Goal: Information Seeking & Learning: Check status

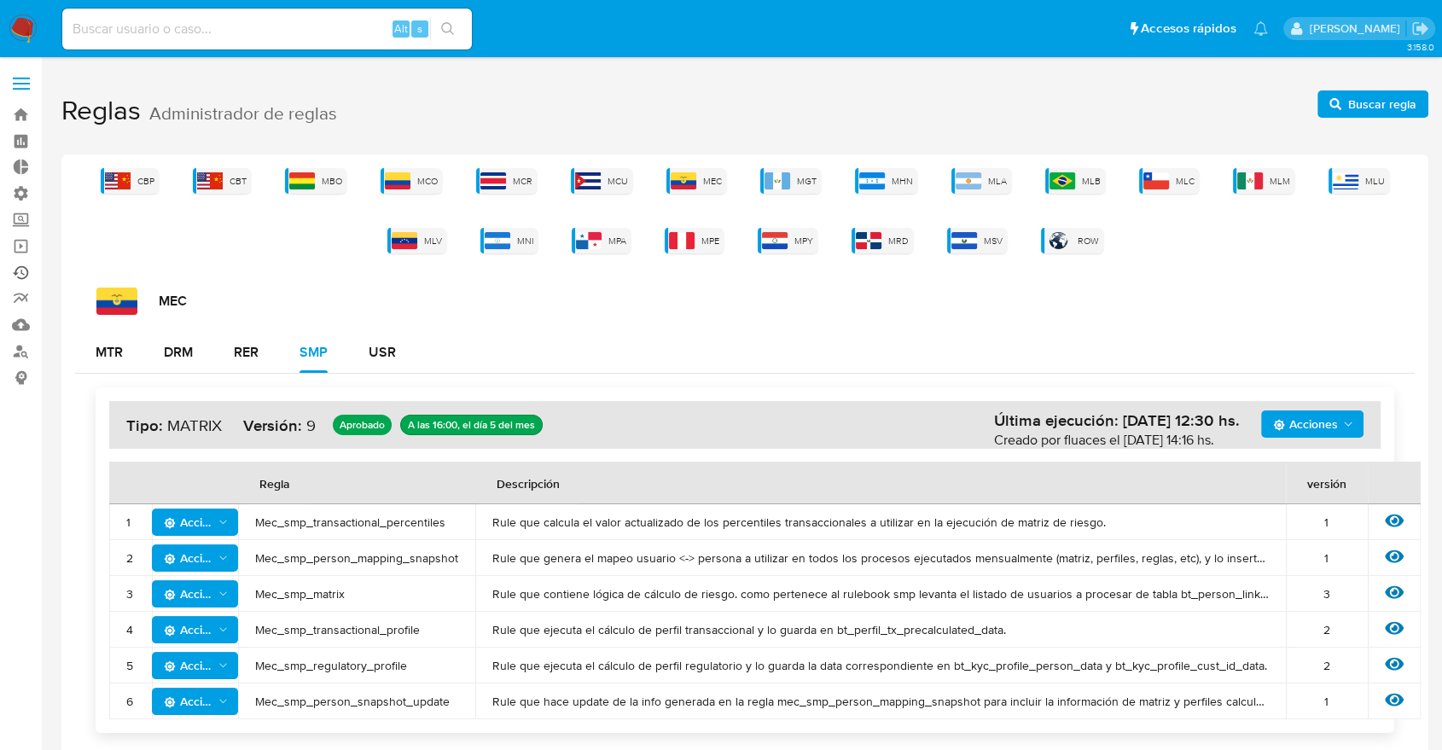
click at [19, 277] on link "Ejecuciones automáticas" at bounding box center [101, 272] width 203 height 26
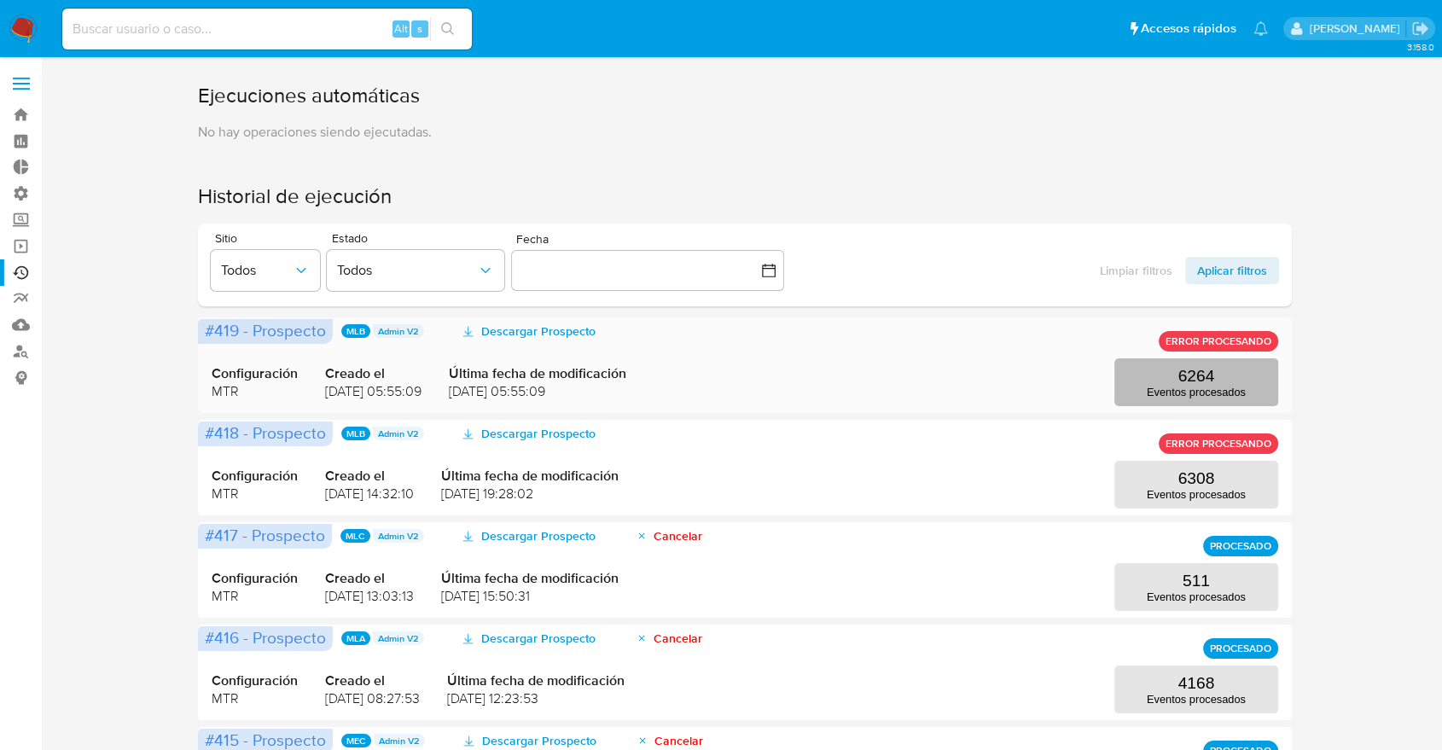
click at [1237, 383] on button "6264 Eventos procesados" at bounding box center [1196, 382] width 164 height 48
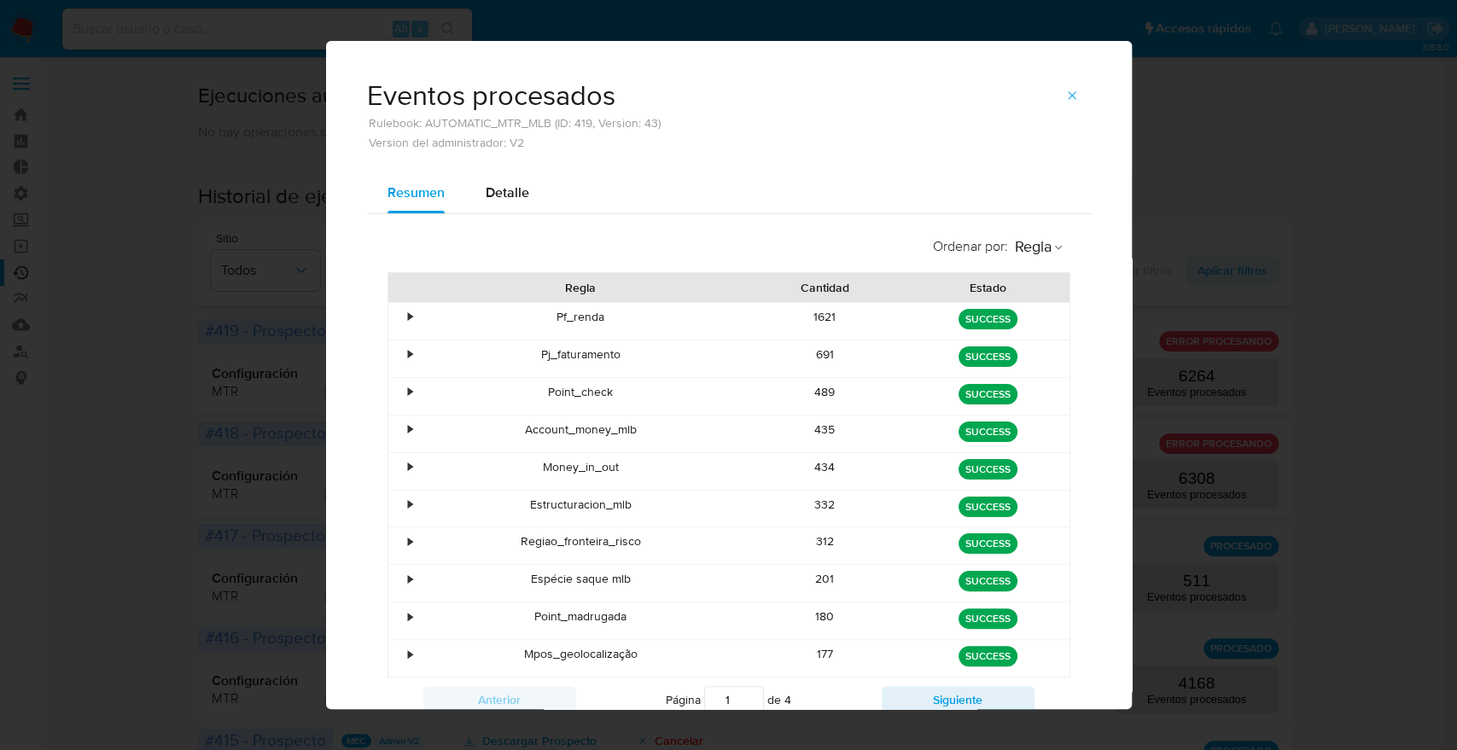
scroll to position [64, 0]
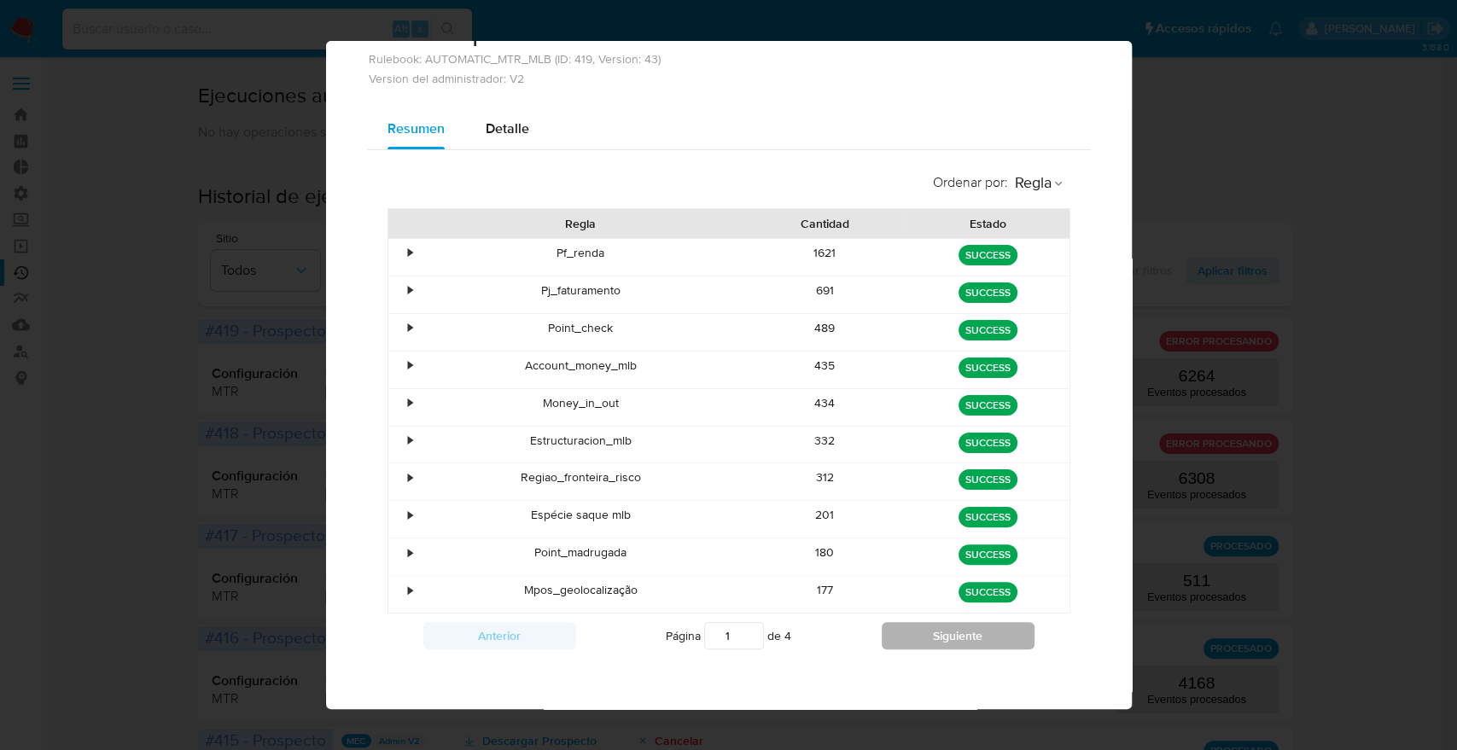
click at [939, 626] on button "Siguiente" at bounding box center [958, 635] width 153 height 27
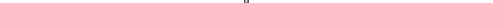
scroll to position [14, 0]
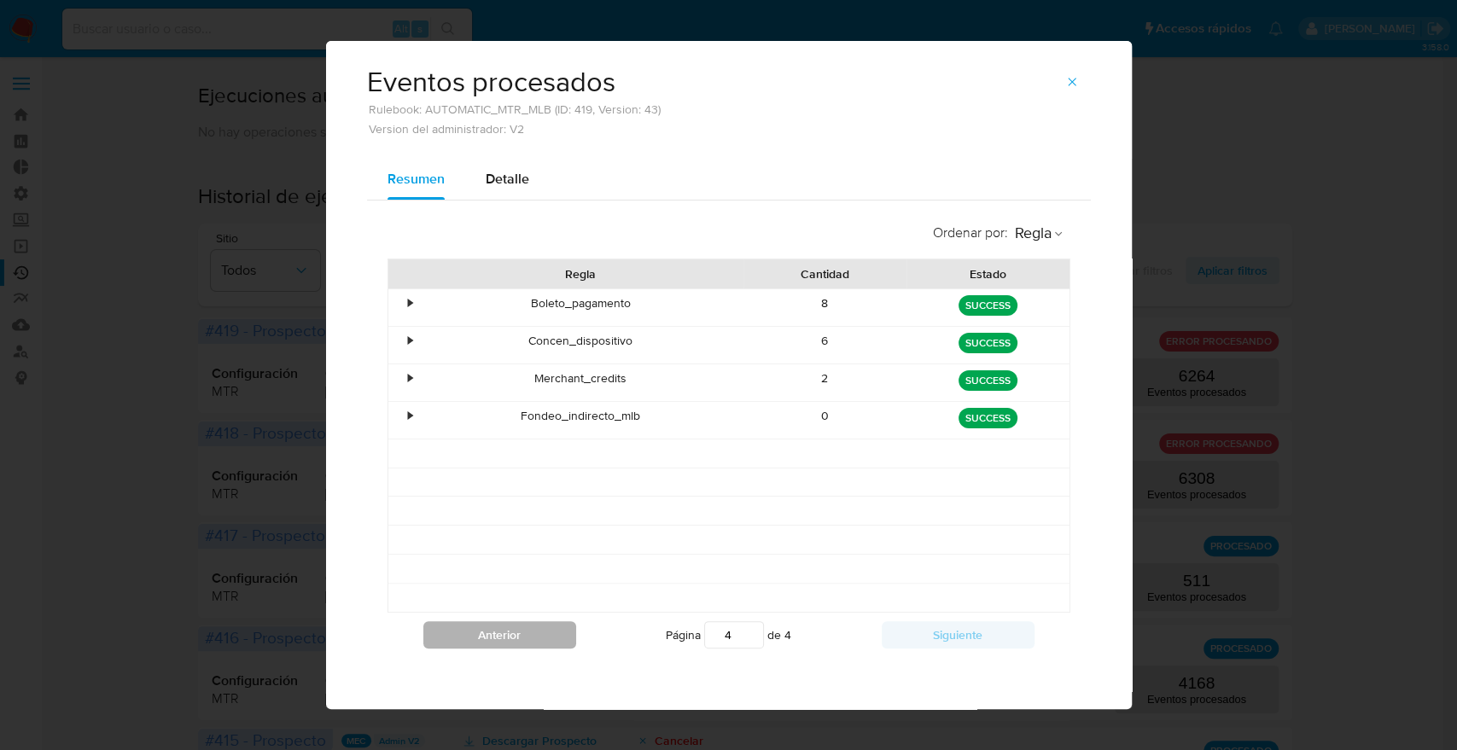
click at [491, 636] on button "Anterior" at bounding box center [499, 634] width 153 height 27
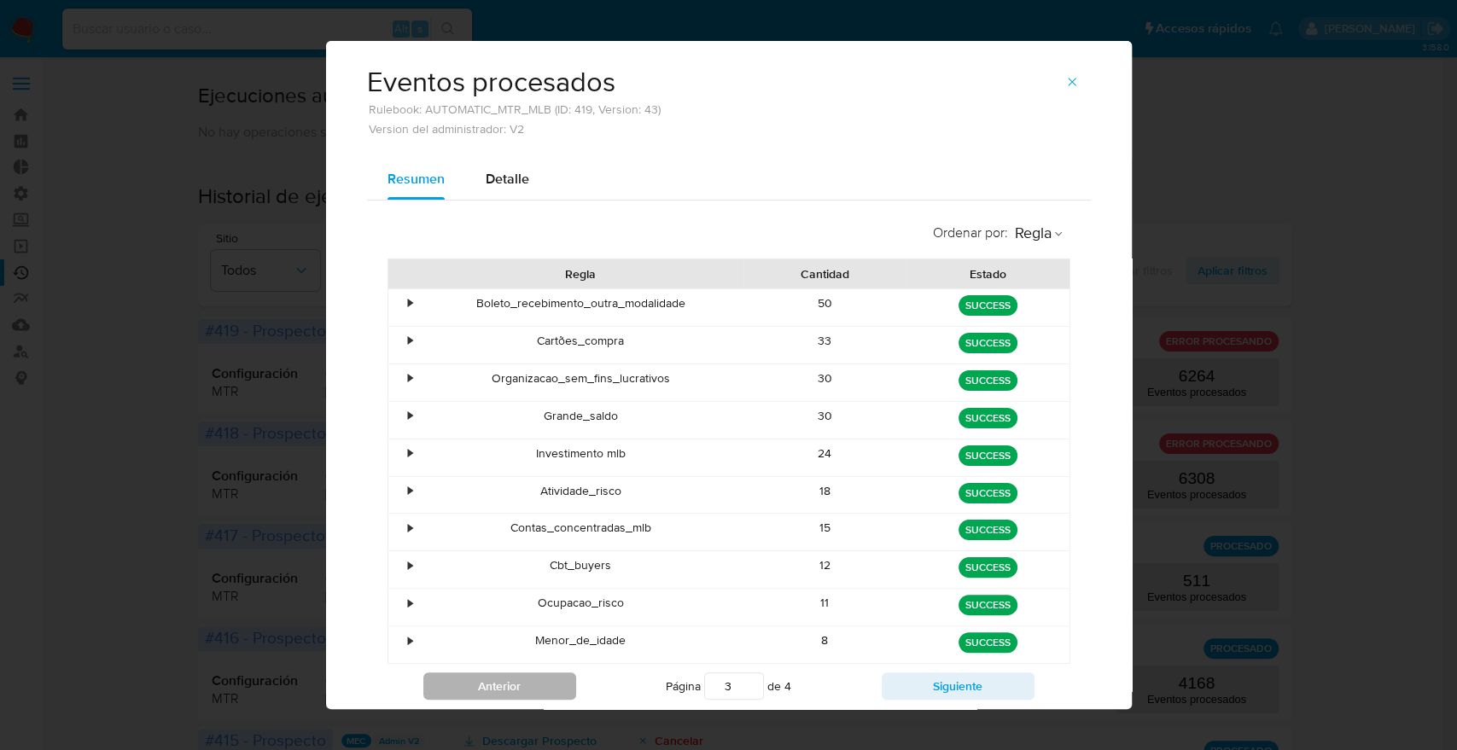
click at [491, 636] on div "Menor_de_idade" at bounding box center [581, 644] width 326 height 37
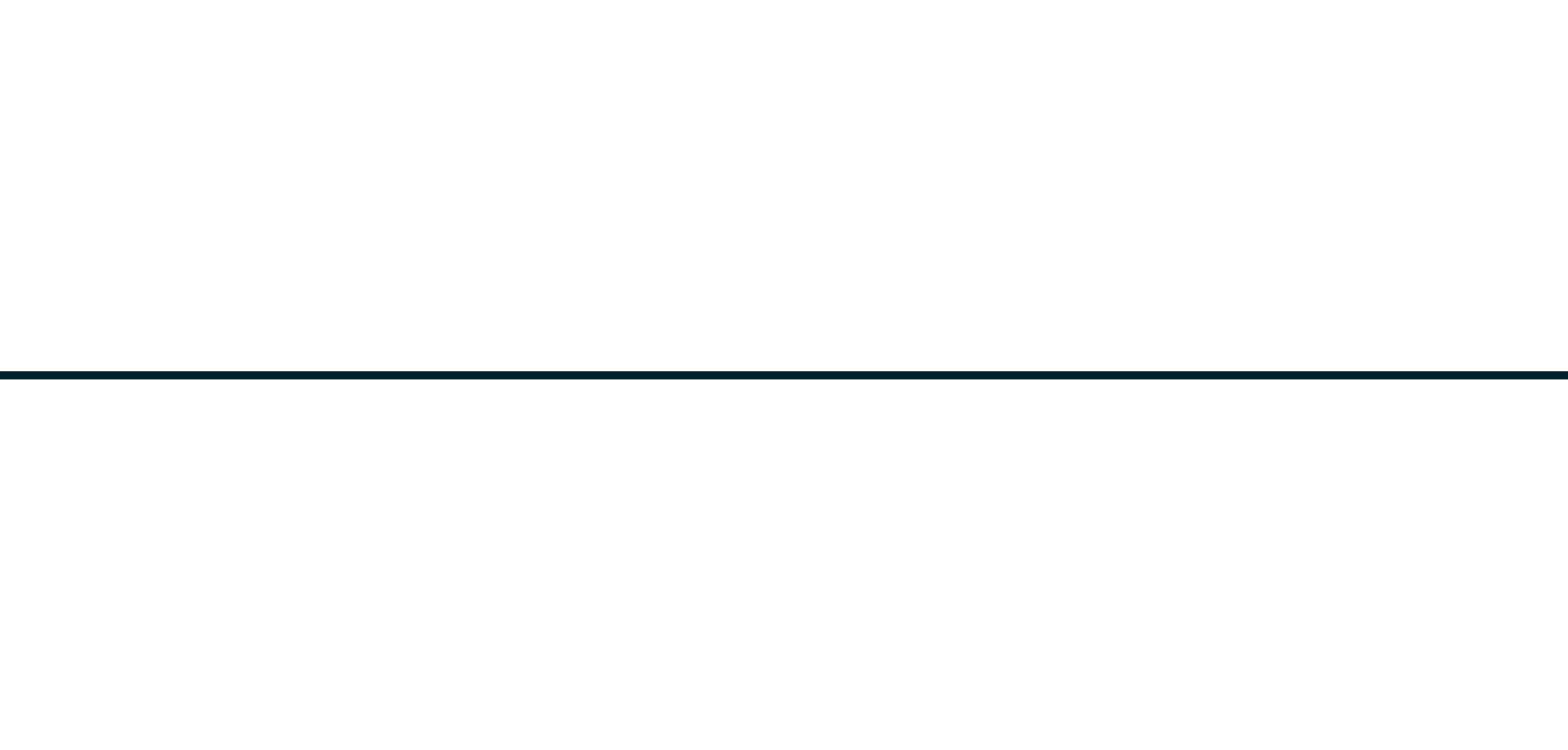
scroll to position [0, 0]
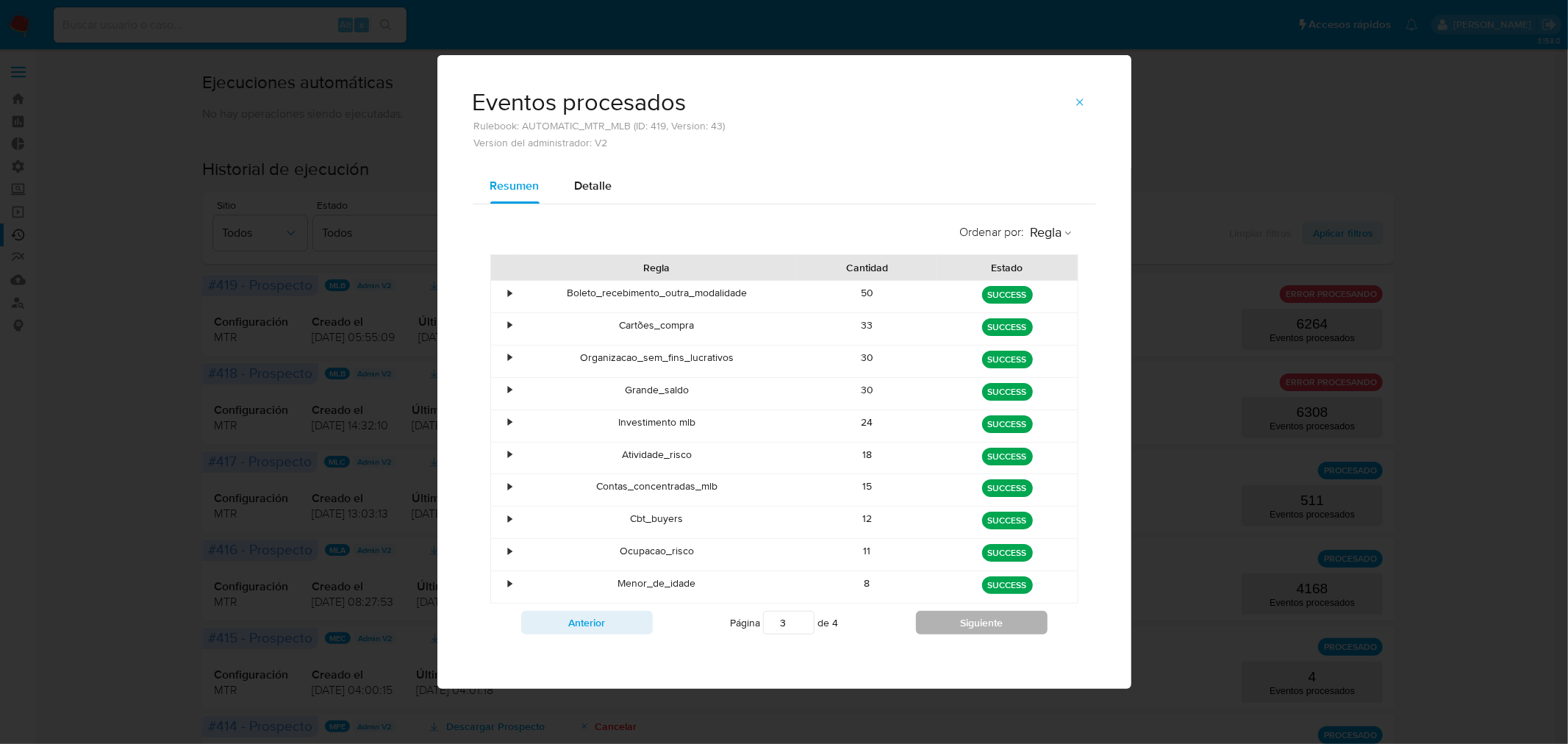
click at [973, 623] on button "Siguiente" at bounding box center [981, 622] width 132 height 23
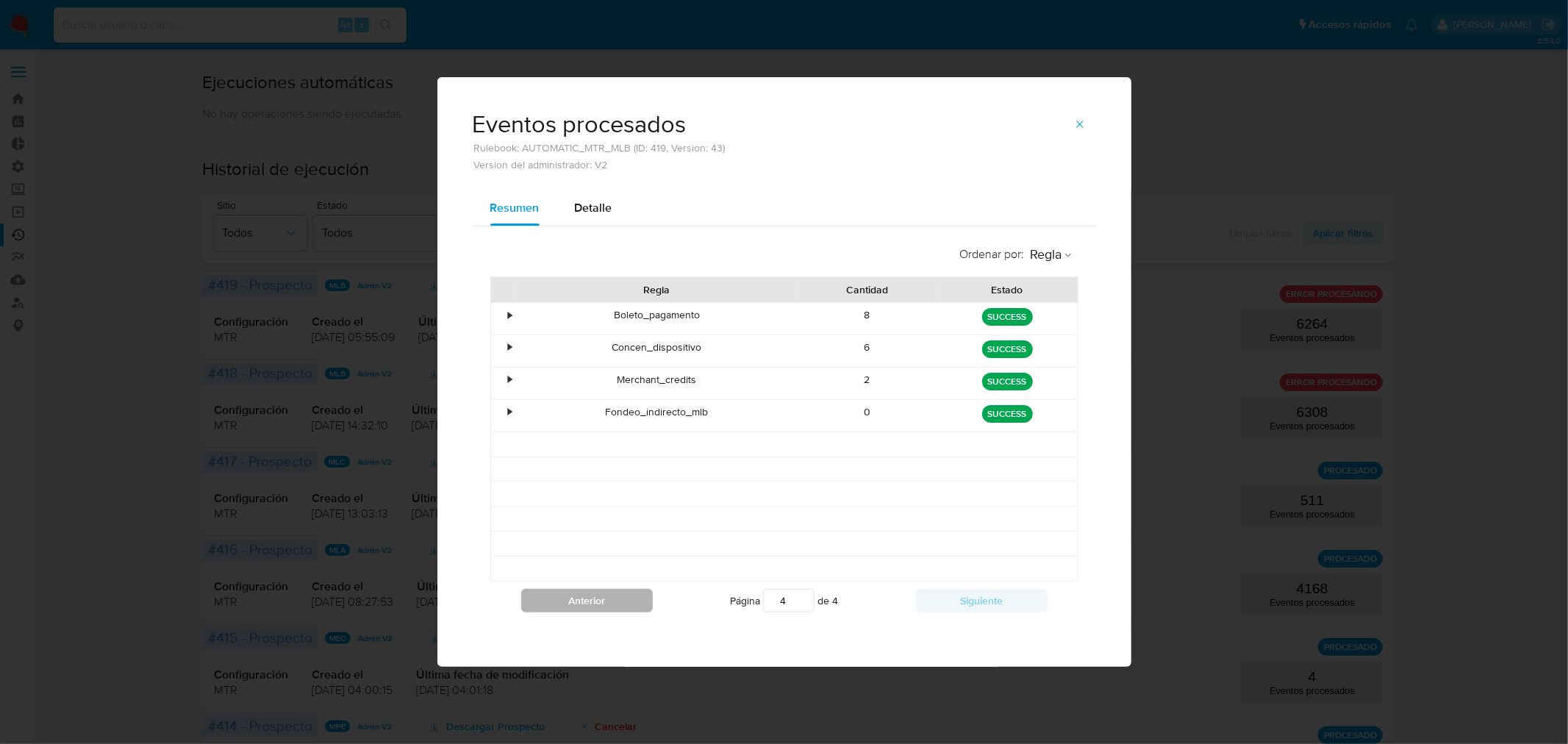
click at [569, 595] on button "Anterior" at bounding box center [587, 600] width 132 height 23
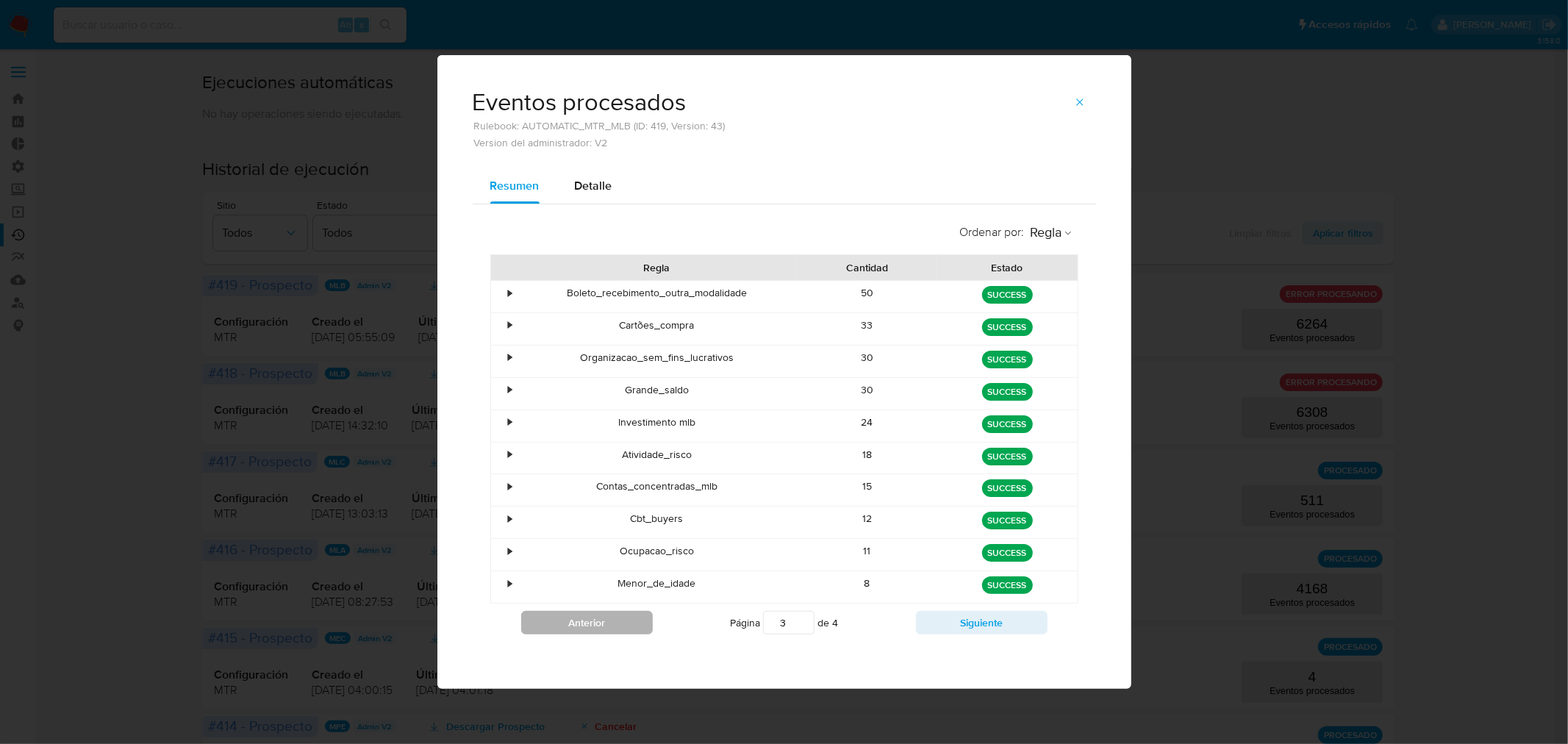
click at [569, 595] on div "Menor_de_idade" at bounding box center [657, 586] width 281 height 32
drag, startPoint x: 570, startPoint y: 601, endPoint x: 574, endPoint y: 611, distance: 10.8
click at [570, 604] on div "Anterior Página 3 de 4 Siguiente" at bounding box center [784, 623] width 588 height 38
click at [574, 611] on button "Anterior" at bounding box center [587, 622] width 132 height 23
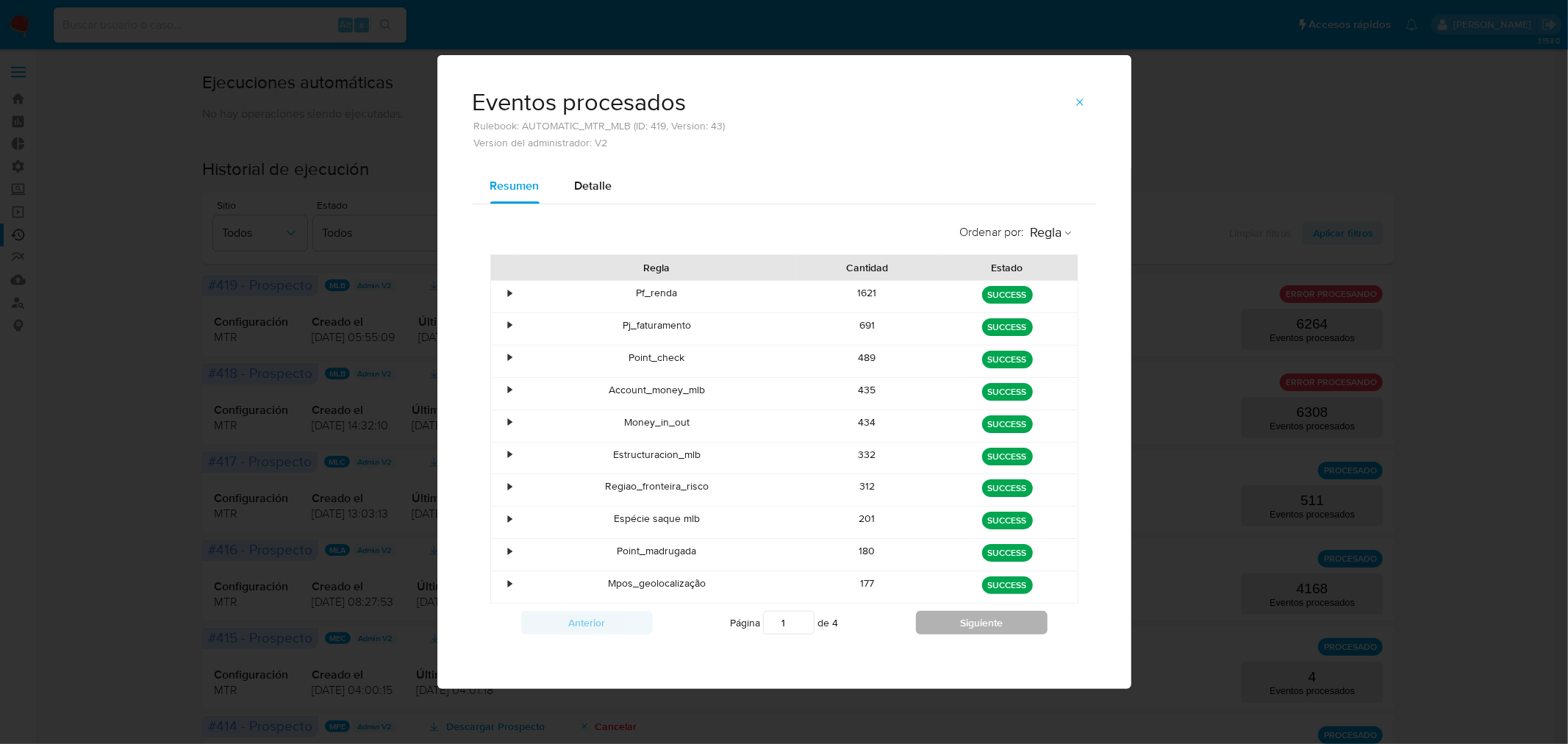
click at [983, 620] on button "Siguiente" at bounding box center [981, 622] width 132 height 23
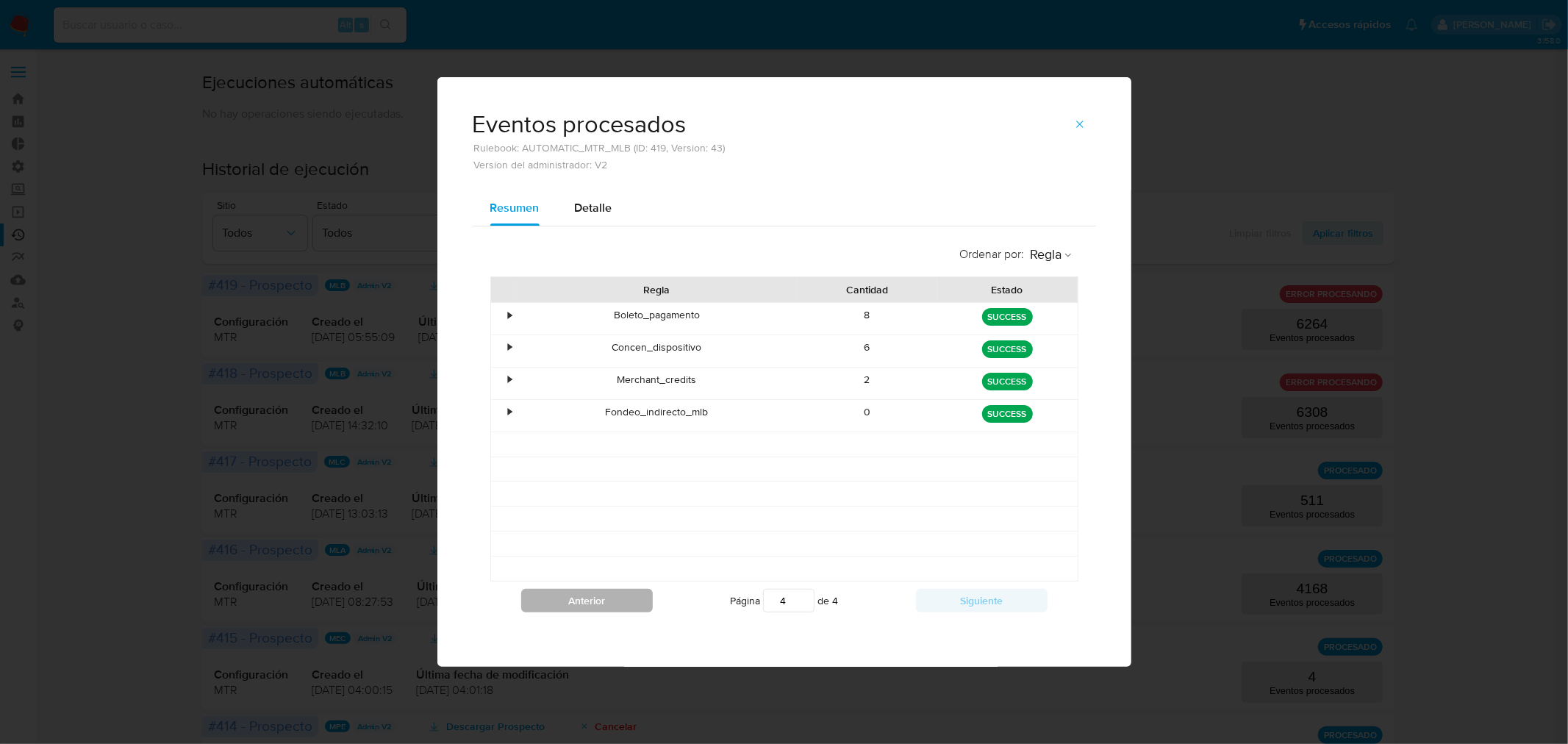
click at [605, 600] on button "Anterior" at bounding box center [587, 600] width 132 height 23
type input "3"
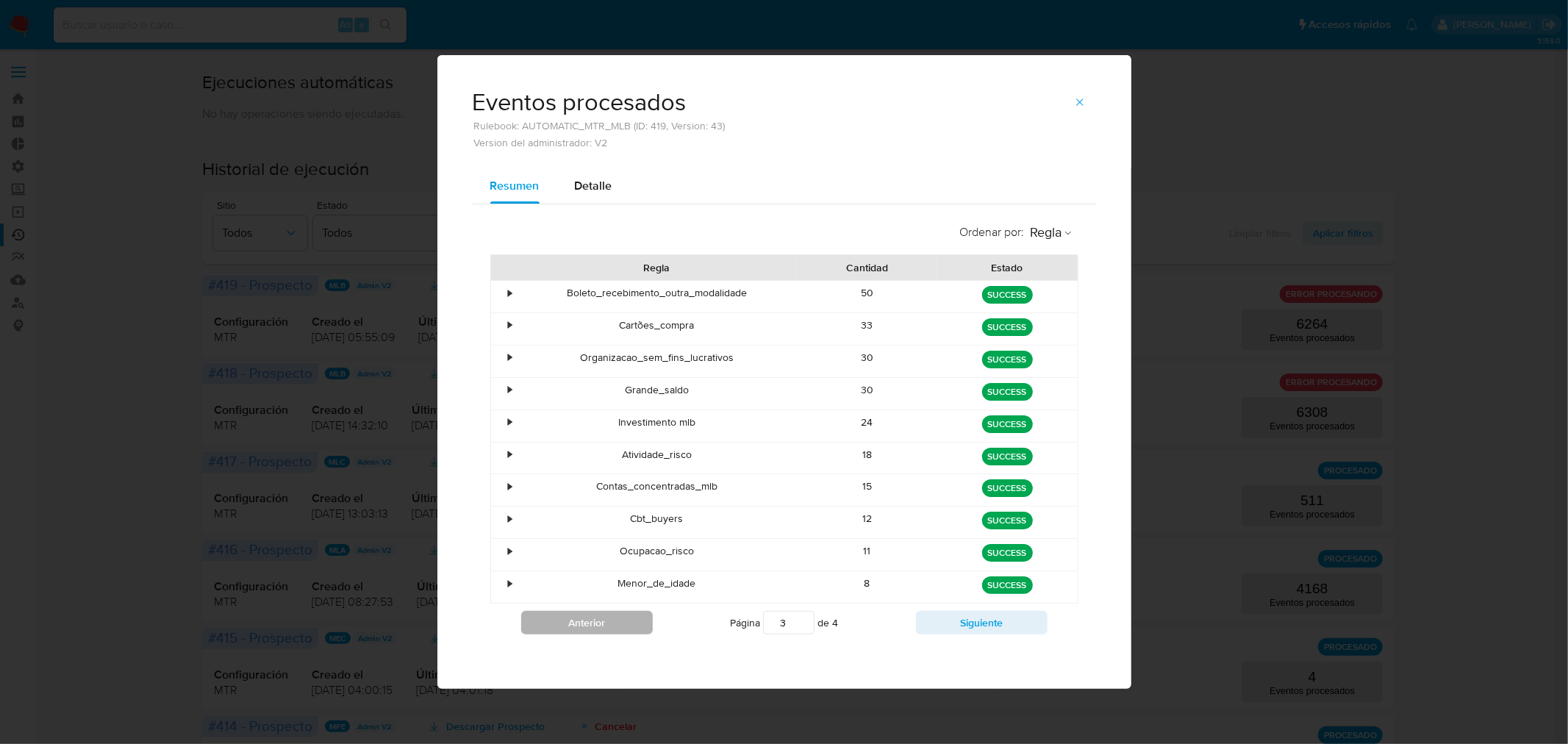
click at [605, 600] on div "Menor_de_idade" at bounding box center [657, 586] width 281 height 32
click at [1076, 101] on icon "button" at bounding box center [1080, 102] width 12 height 12
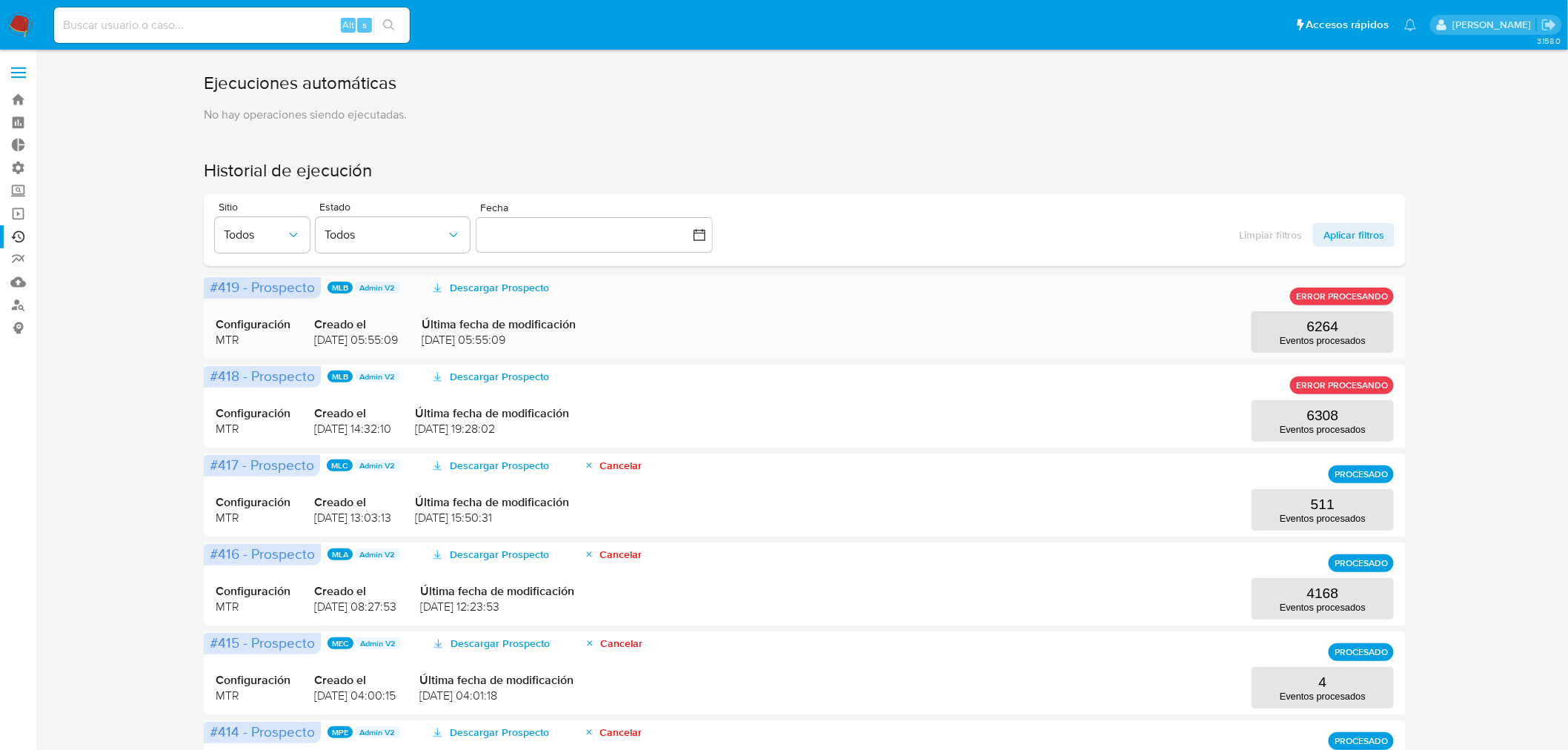
drag, startPoint x: 1308, startPoint y: 291, endPoint x: 1377, endPoint y: 296, distance: 69.2
click at [1264, 296] on span "ERROR PROCESANDO" at bounding box center [1342, 296] width 92 height 6
click at [1264, 293] on span "ERROR PROCESANDO" at bounding box center [1342, 296] width 92 height 6
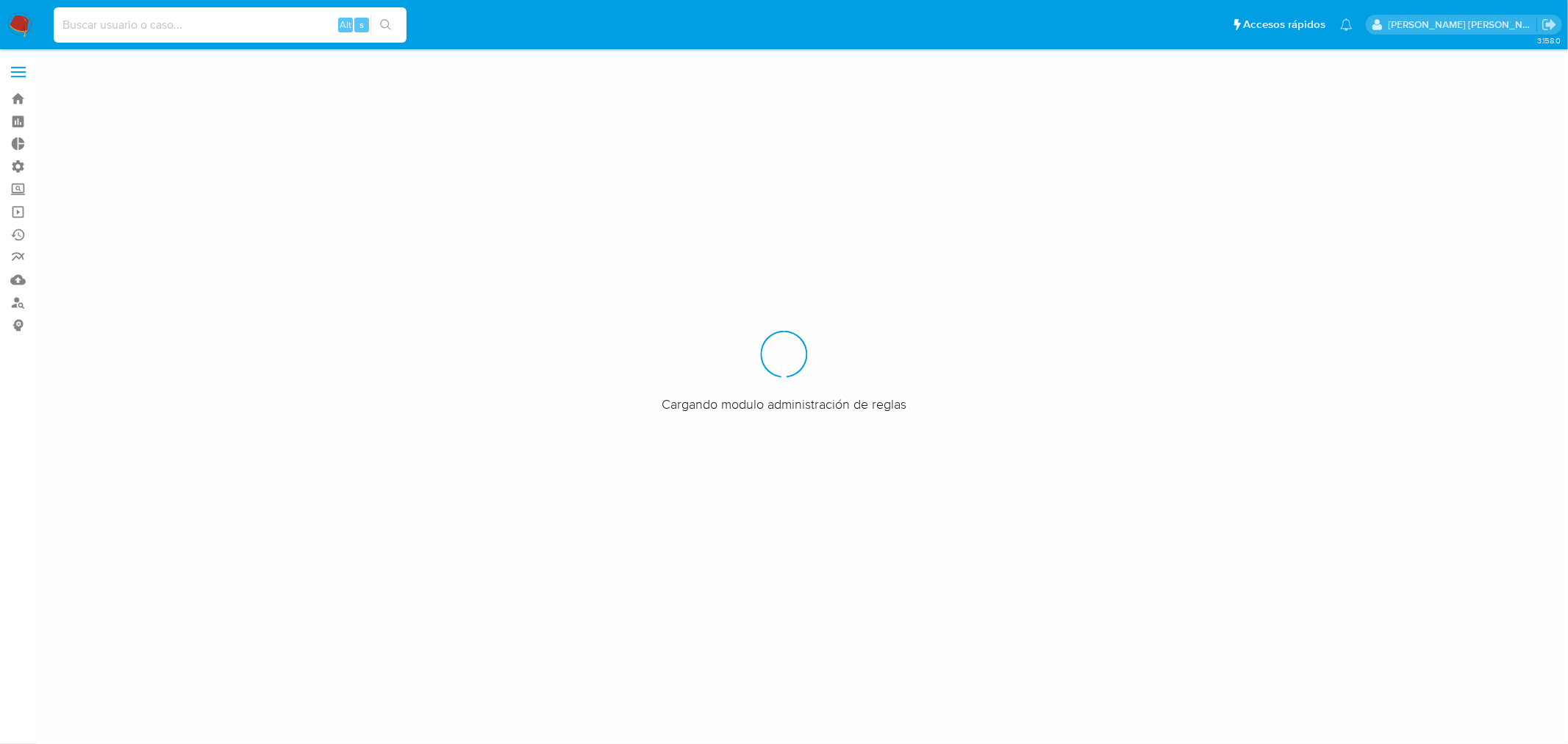
click at [135, 27] on input at bounding box center [230, 25] width 353 height 19
paste input "46744797"
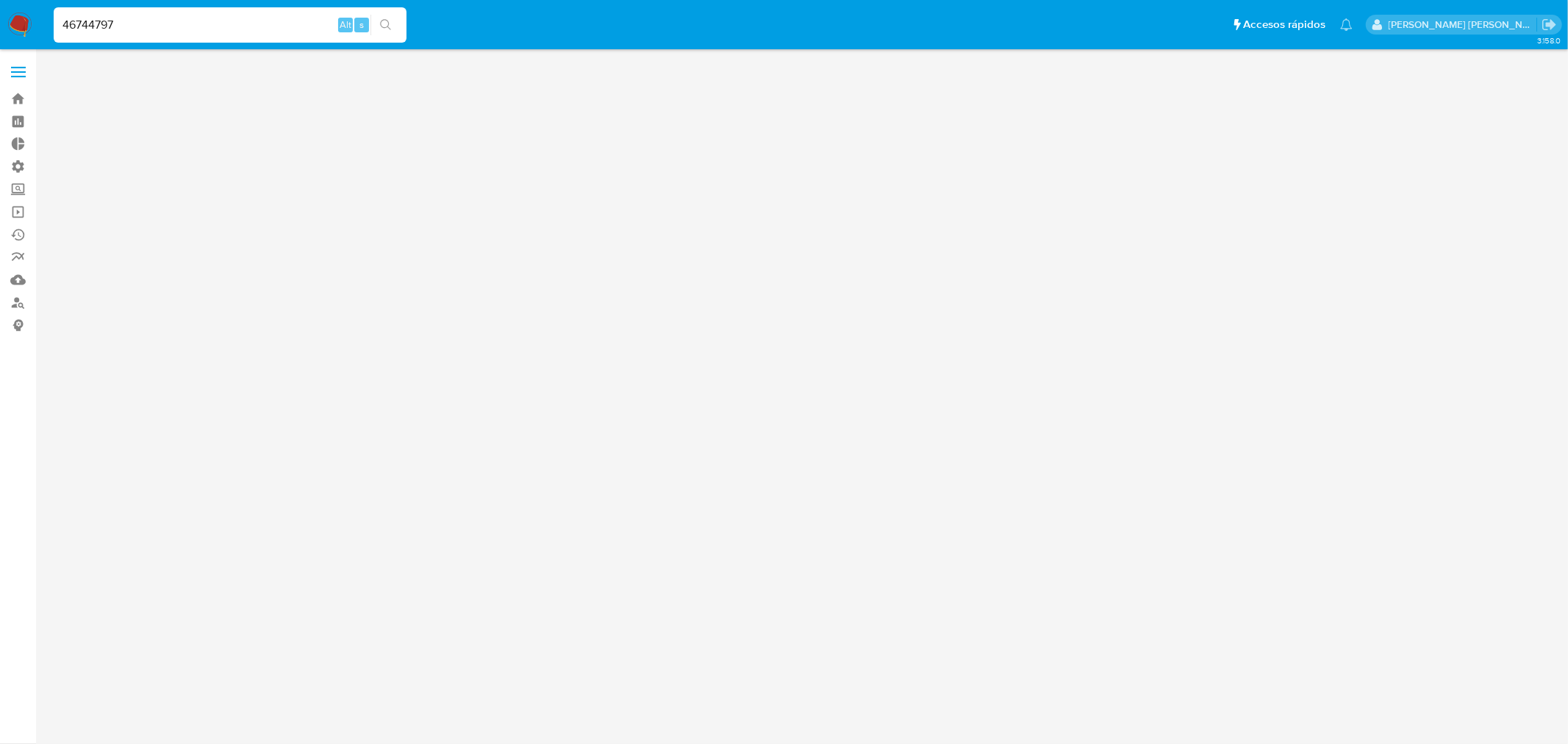
type input "46744797"
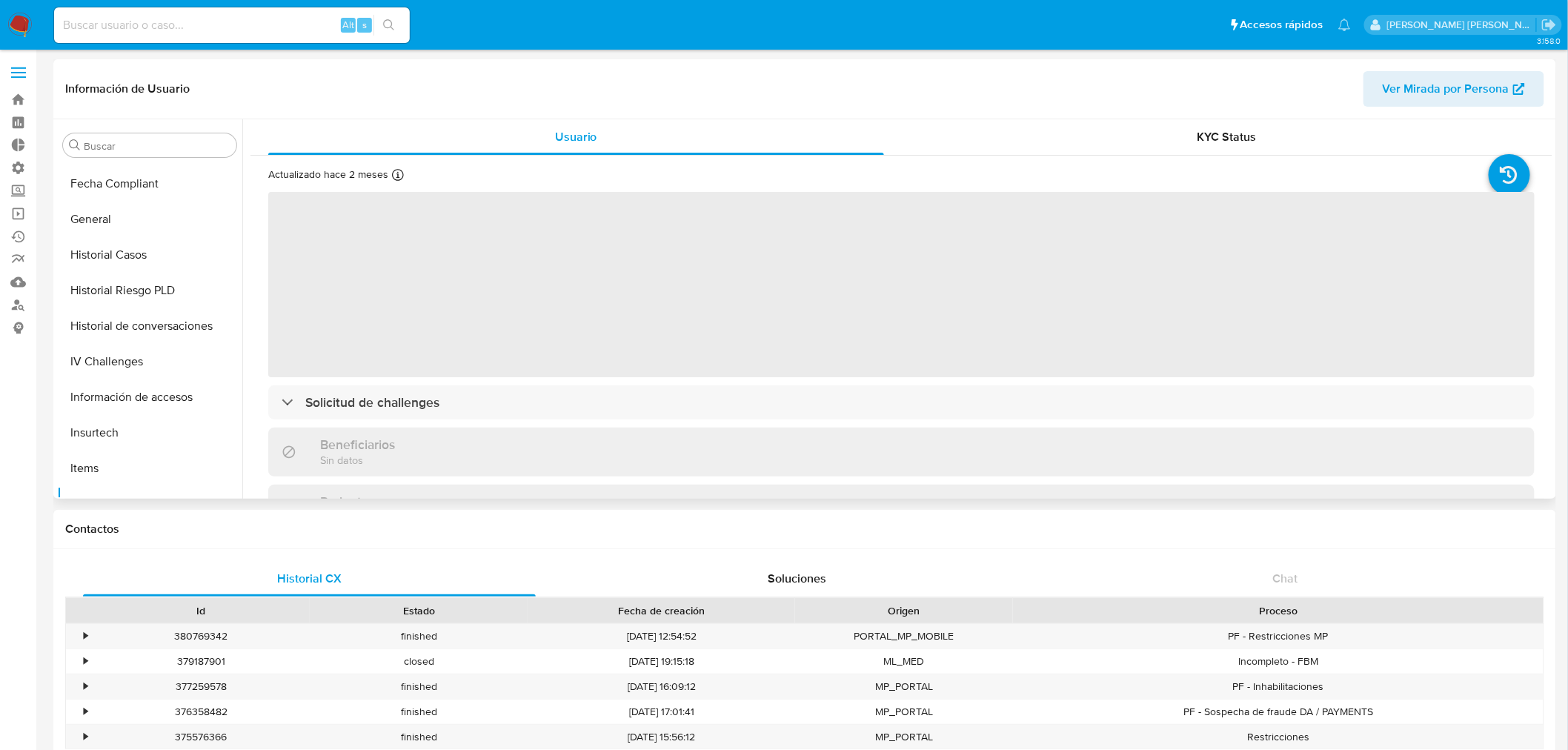
scroll to position [296, 0]
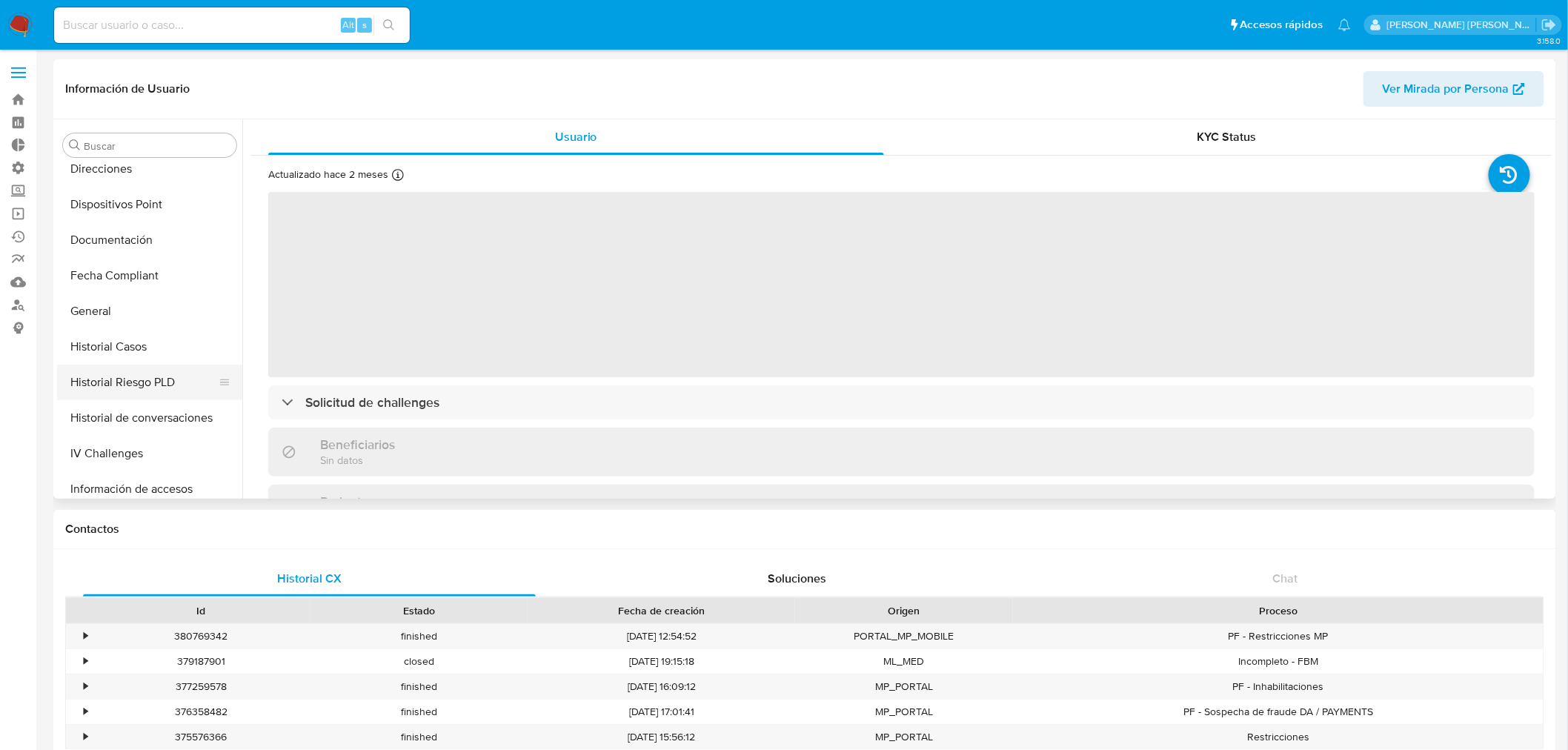
click at [152, 371] on button "Historial Riesgo PLD" at bounding box center [144, 382] width 174 height 36
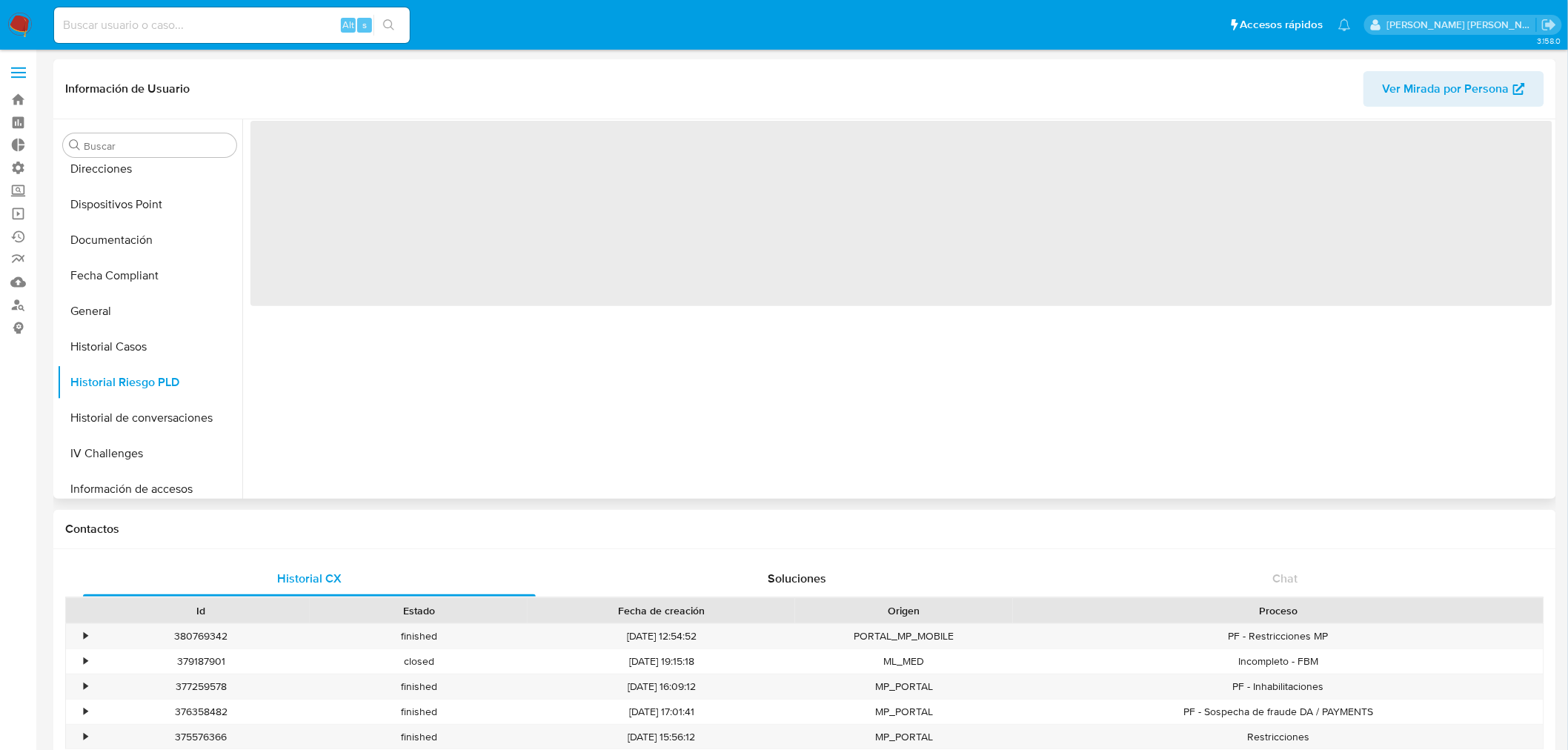
select select "10"
click at [109, 349] on button "Historial Casos" at bounding box center [144, 346] width 174 height 36
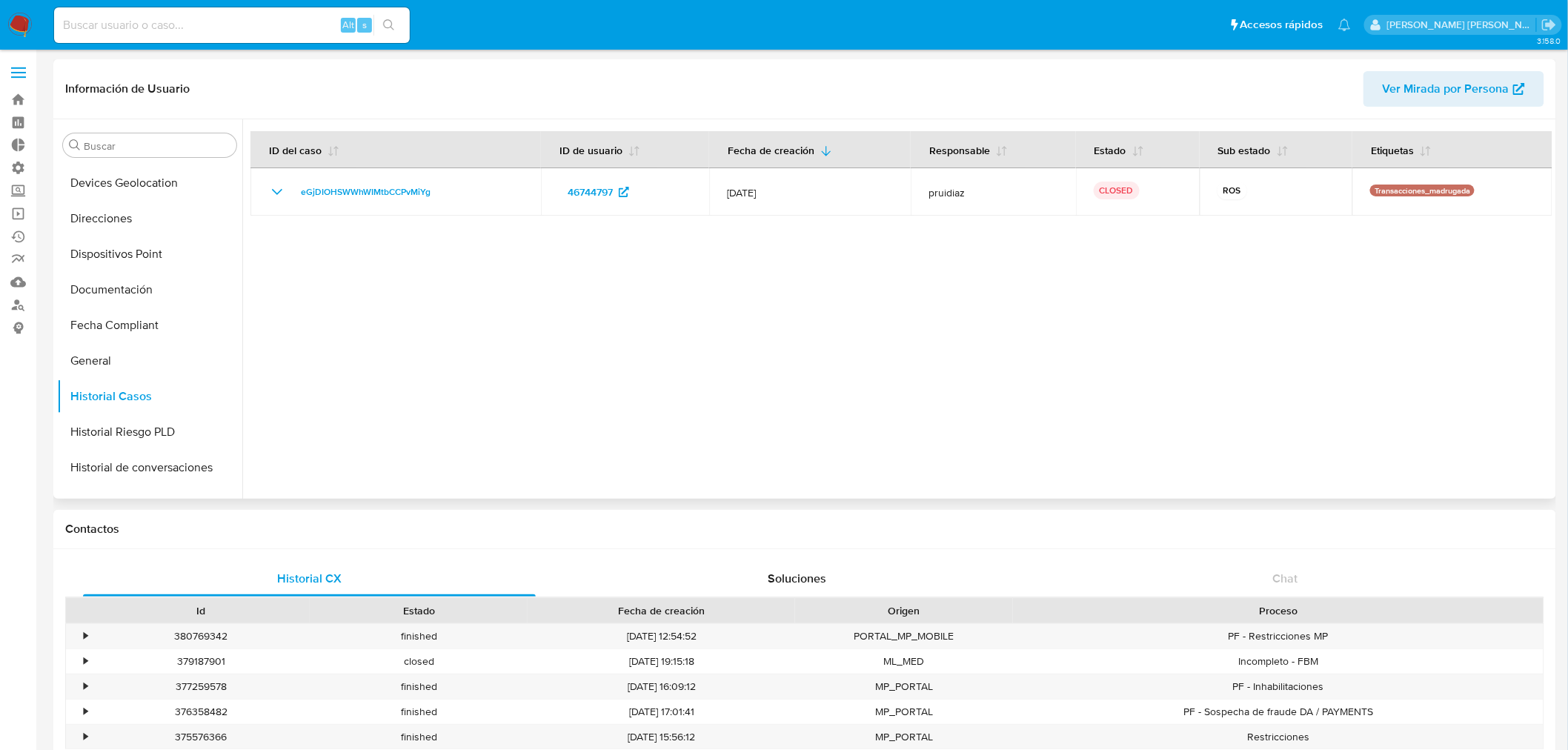
scroll to position [246, 0]
click at [156, 356] on button "General" at bounding box center [144, 361] width 174 height 36
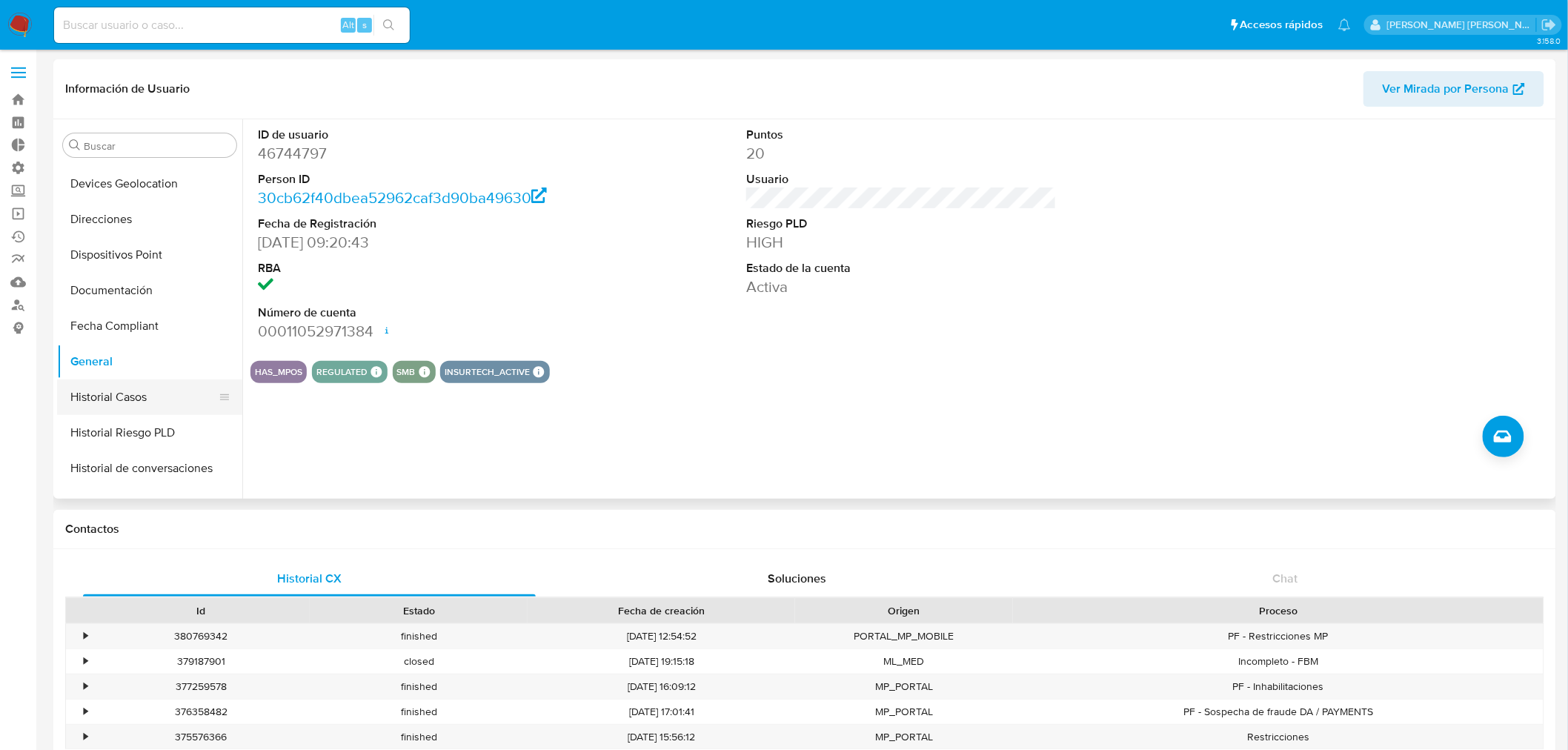
click at [124, 402] on button "Historial Casos" at bounding box center [144, 397] width 174 height 36
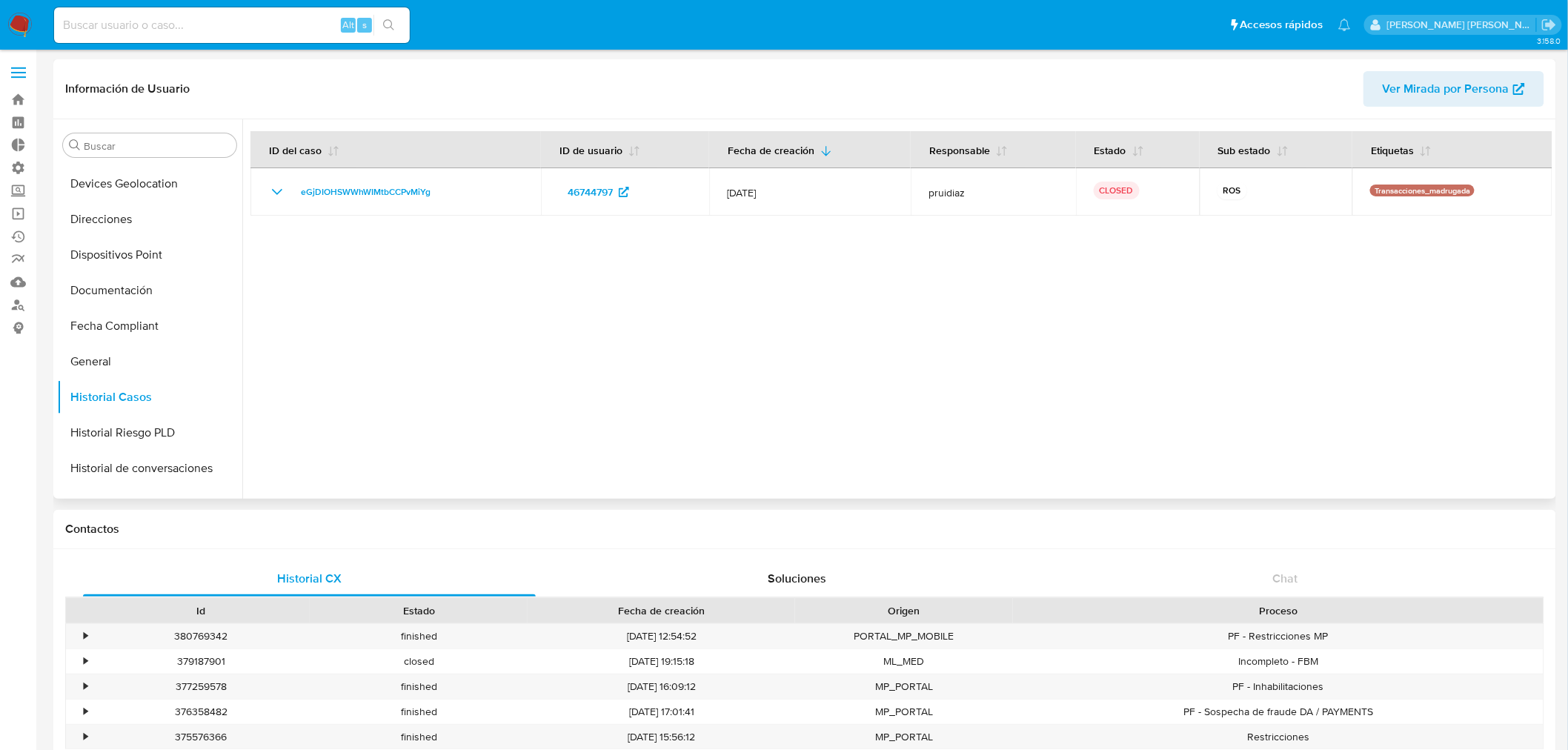
click at [1225, 341] on div at bounding box center [897, 308] width 1310 height 379
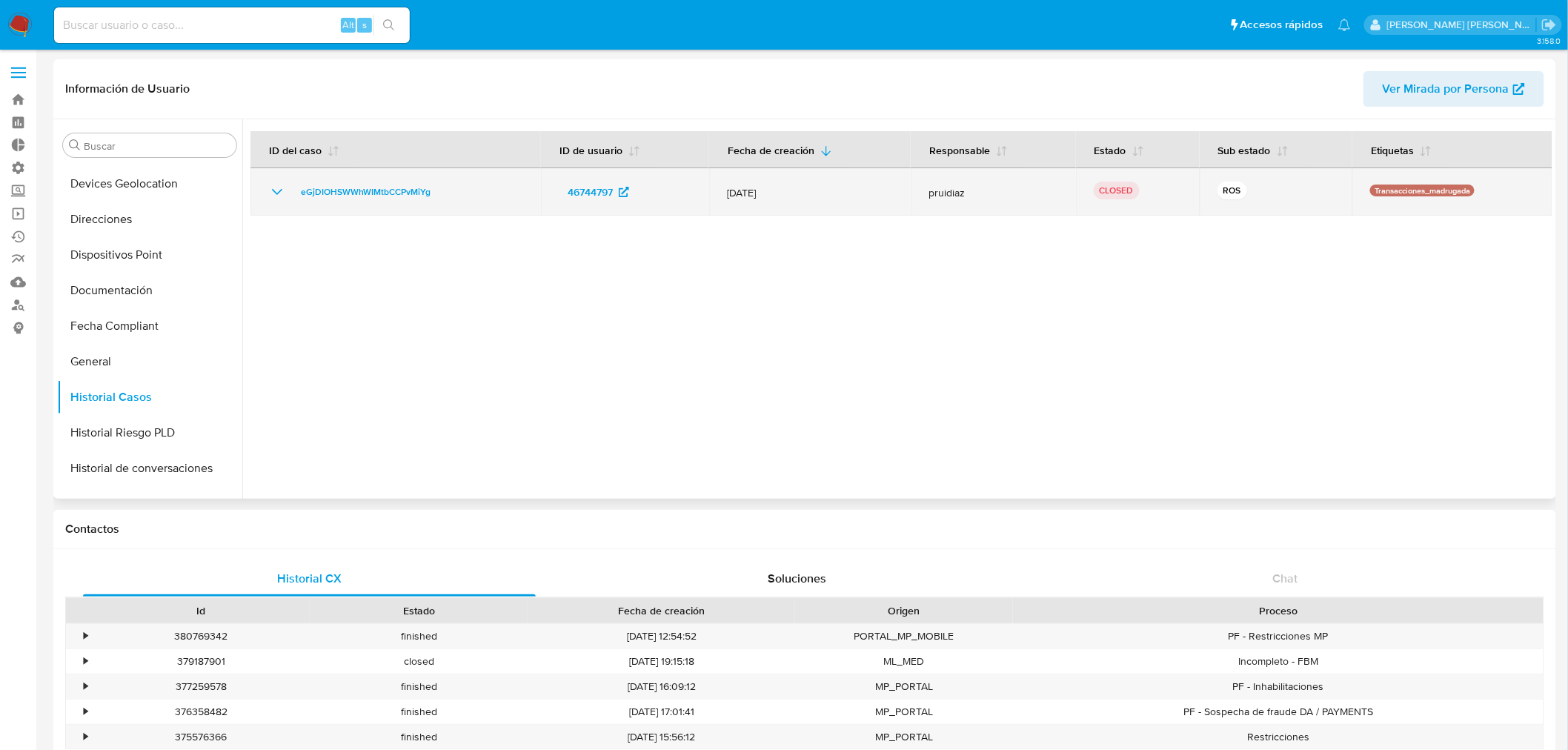
click at [276, 191] on icon "Mostrar/Ocultar" at bounding box center [277, 192] width 17 height 17
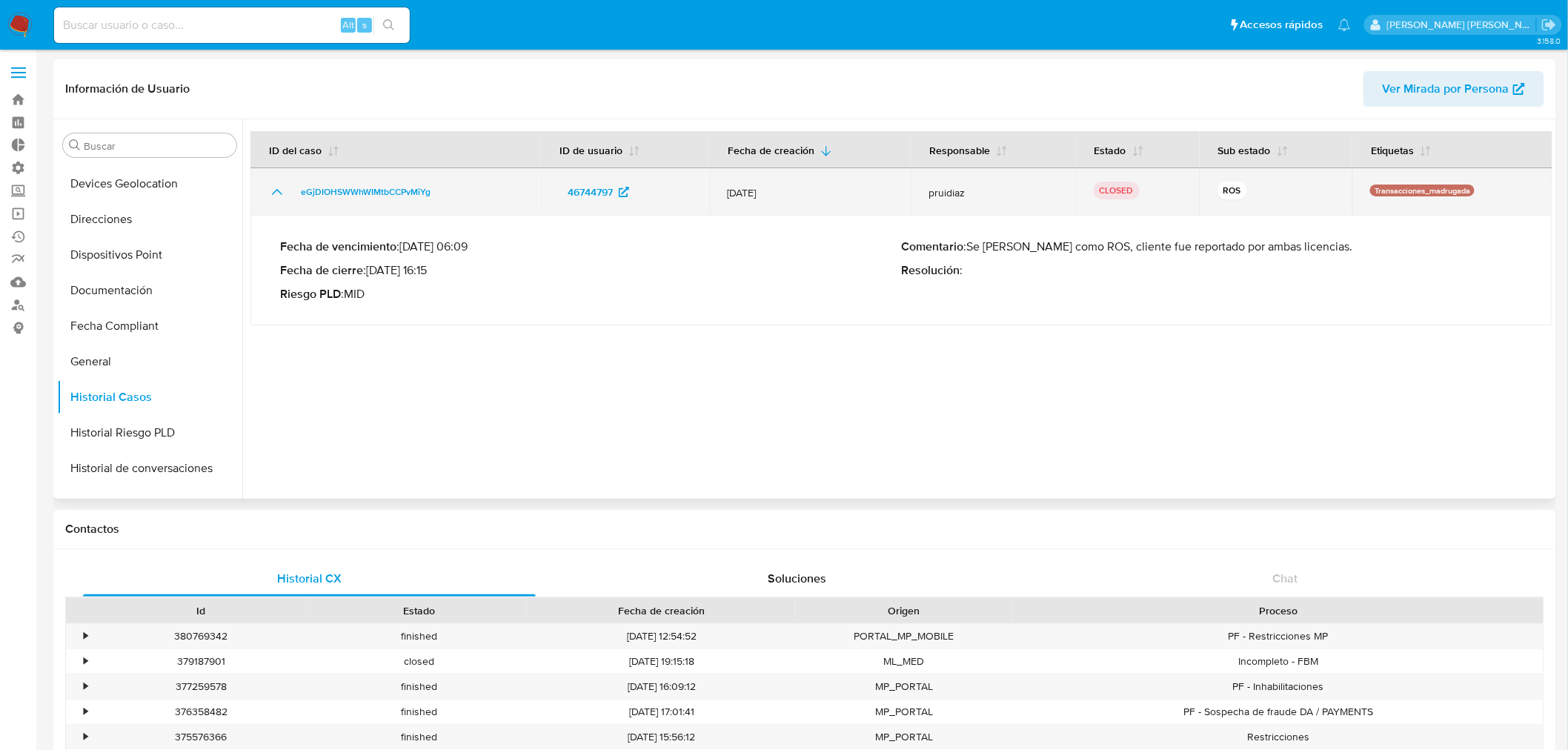
click at [276, 191] on icon "Mostrar/Ocultar" at bounding box center [277, 192] width 17 height 17
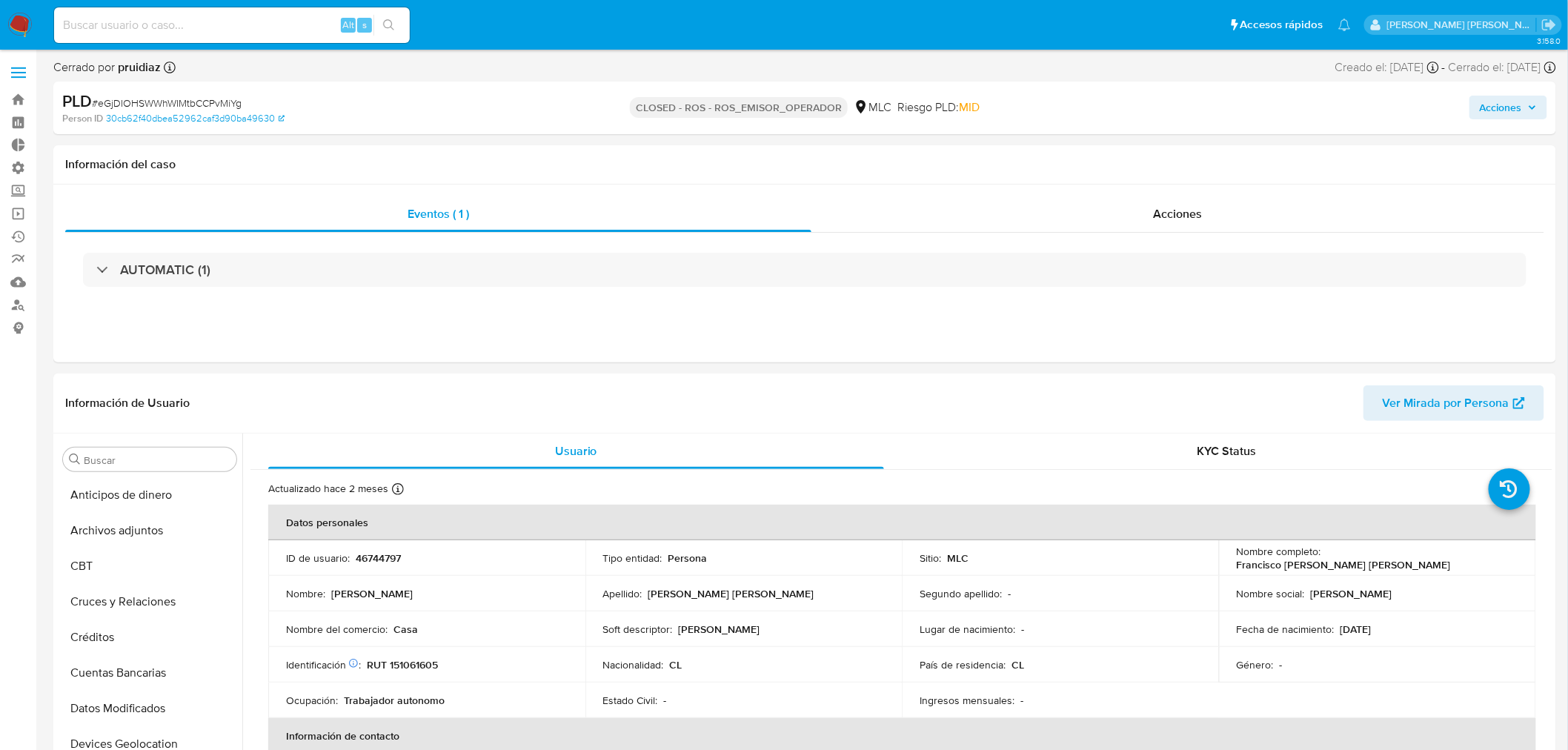
scroll to position [625, 0]
select select "10"
click at [198, 249] on div "AUTOMATIC (1)" at bounding box center [804, 269] width 1479 height 74
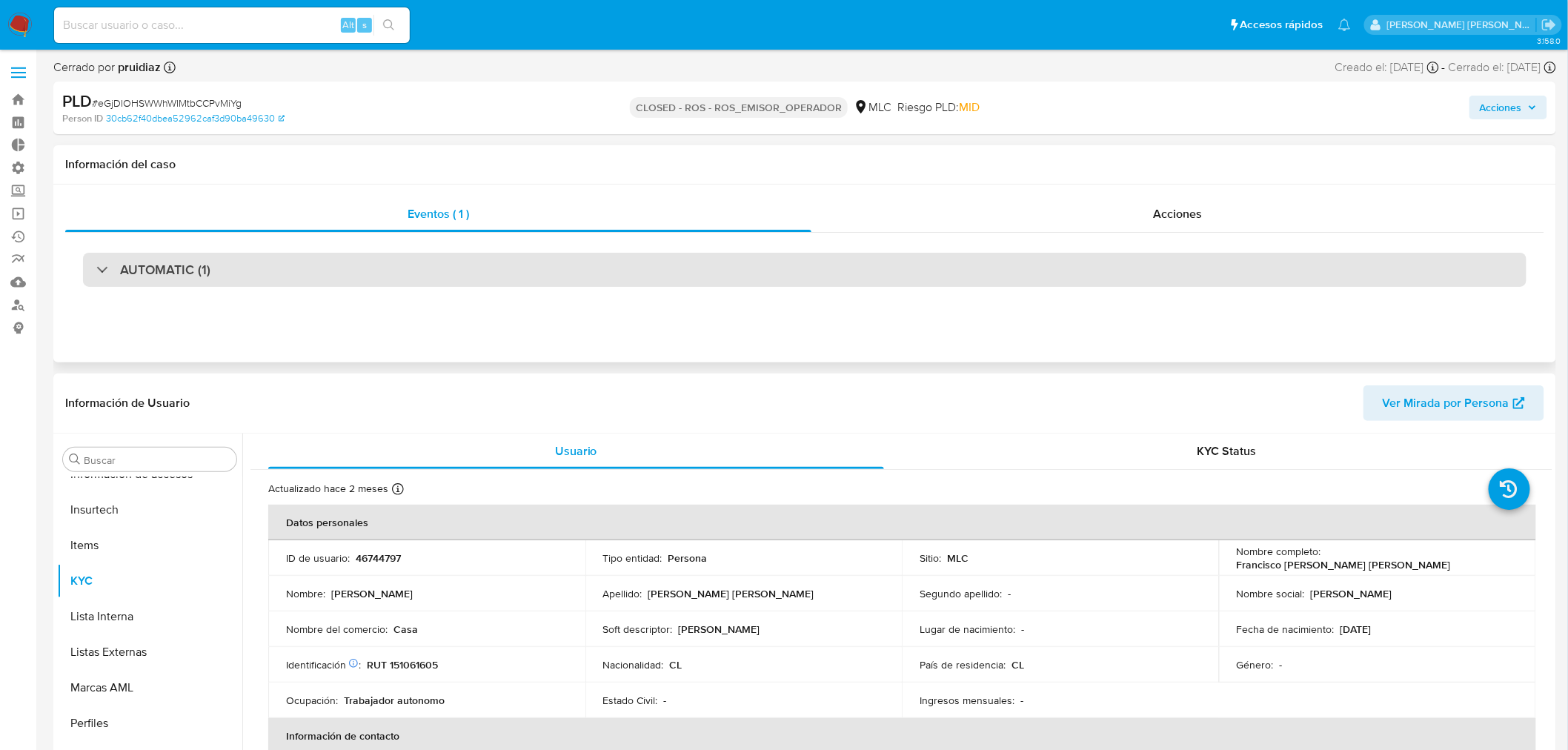
click at [202, 274] on h3 "AUTOMATIC (1)" at bounding box center [165, 269] width 90 height 16
